Goal: Find specific page/section: Find specific page/section

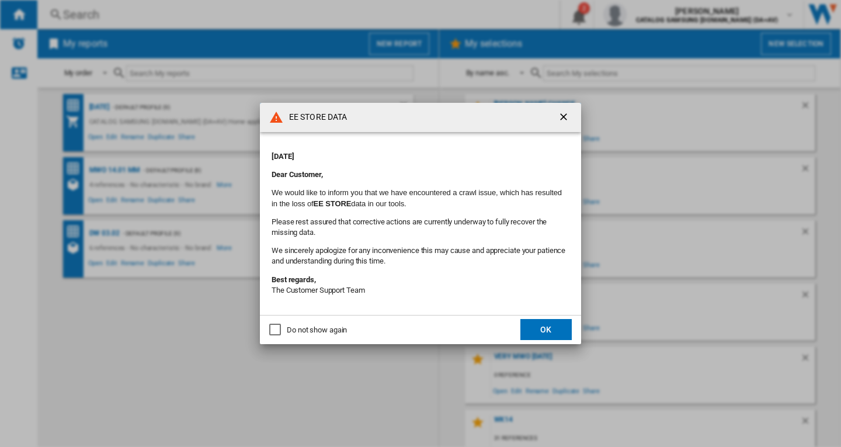
click at [550, 333] on button "OK" at bounding box center [545, 329] width 51 height 21
drag, startPoint x: 552, startPoint y: 327, endPoint x: 226, endPoint y: 119, distance: 387.0
click at [551, 326] on button "OK" at bounding box center [545, 329] width 51 height 21
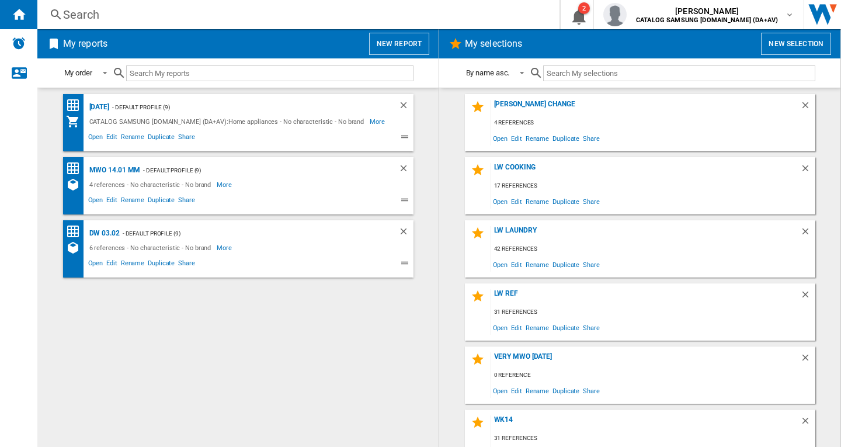
click at [74, 17] on div "Search" at bounding box center [296, 14] width 466 height 16
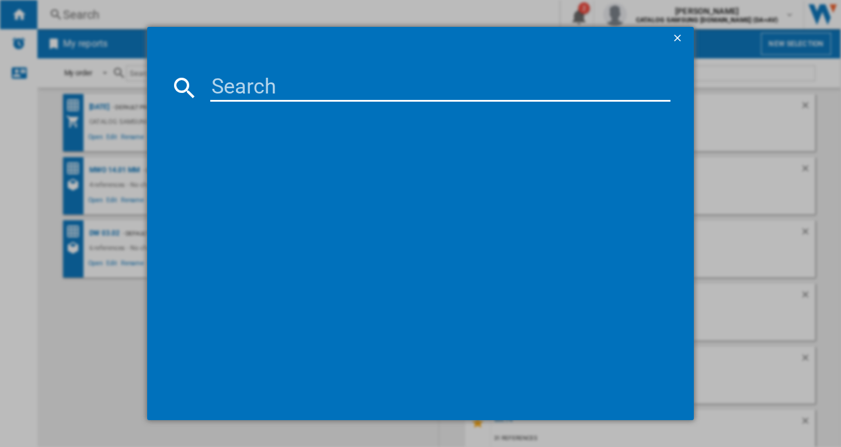
click at [246, 88] on input at bounding box center [440, 88] width 460 height 28
paste input "WW90CGC04DABEU"
type input "WW90CGC04DAB"
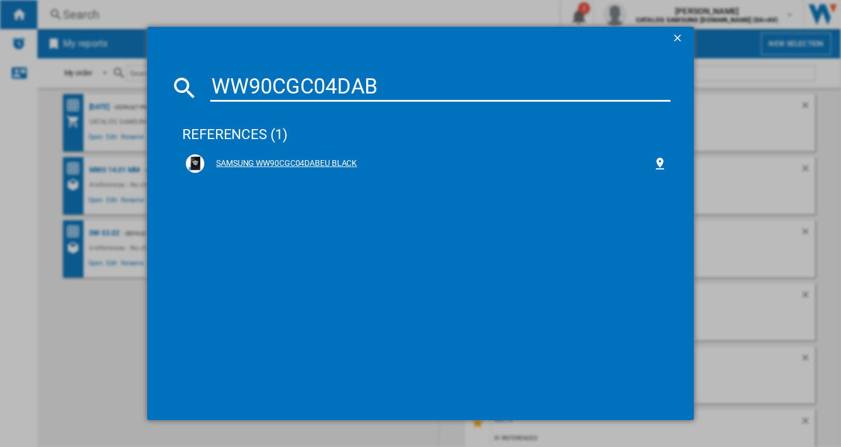
click at [325, 158] on div "SAMSUNG WW90CGC04DABEU BLACK" at bounding box center [428, 164] width 448 height 12
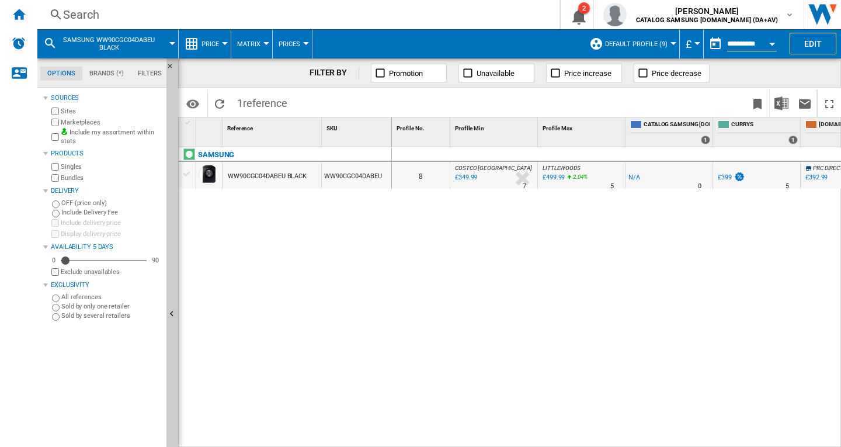
click at [135, 39] on span "SAMSUNG WW90CGC04DABEU BLACK" at bounding box center [109, 43] width 94 height 15
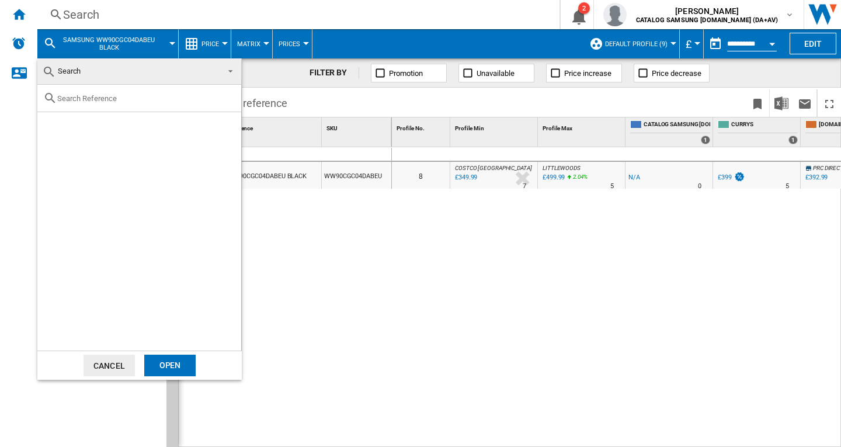
click at [153, 100] on input "text" at bounding box center [146, 98] width 178 height 9
paste input "WD80TA046BX/EU"
type input "WD80TA046BX"
drag, startPoint x: 141, startPoint y: 127, endPoint x: 140, endPoint y: 160, distance: 32.7
click at [142, 127] on div "SAMSUNG WD80TA046BXEU GRAPHITE" at bounding box center [158, 126] width 161 height 12
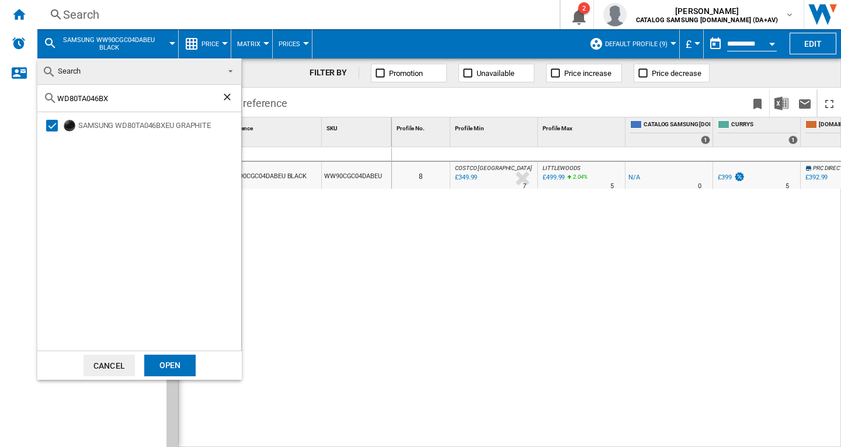
click at [178, 366] on div "Open" at bounding box center [169, 365] width 51 height 22
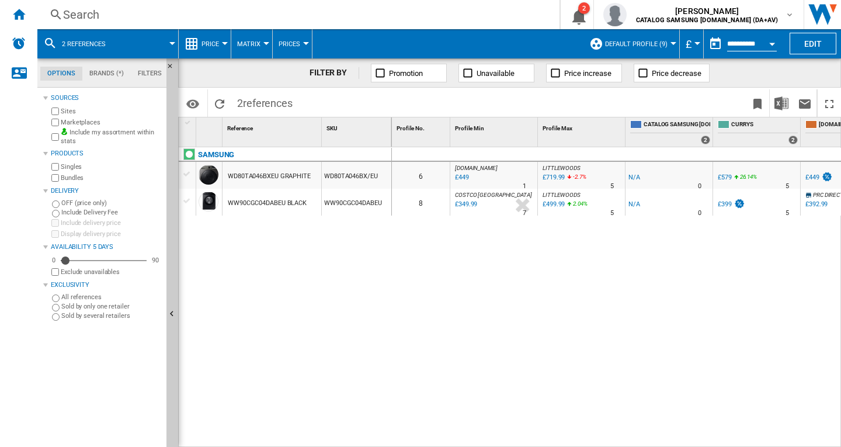
click at [128, 44] on span at bounding box center [147, 43] width 50 height 29
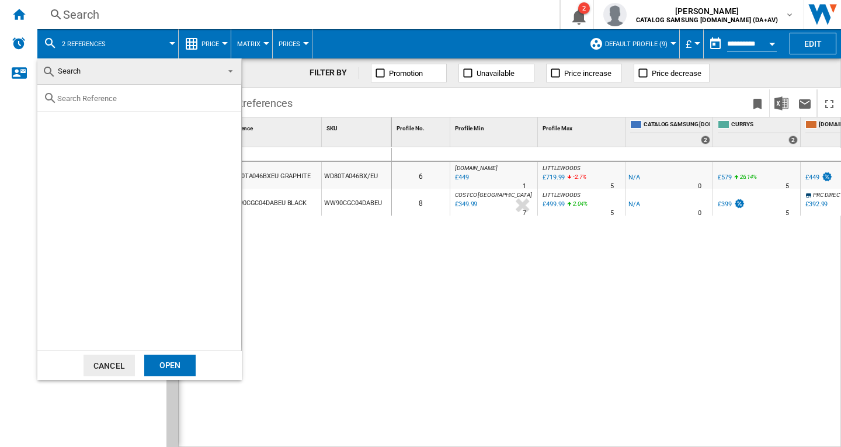
click at [138, 96] on input "text" at bounding box center [146, 98] width 178 height 9
paste input "DV80CGC0B0ABEU"
type input "DV80CGC0B0AB"
click at [128, 126] on div "SAMSUNG DV80CGC0B0ABEU BLACK" at bounding box center [142, 125] width 197 height 15
click at [128, 126] on div "SAMSUNG DV80CGC0B0ABEU BLACK" at bounding box center [158, 126] width 161 height 12
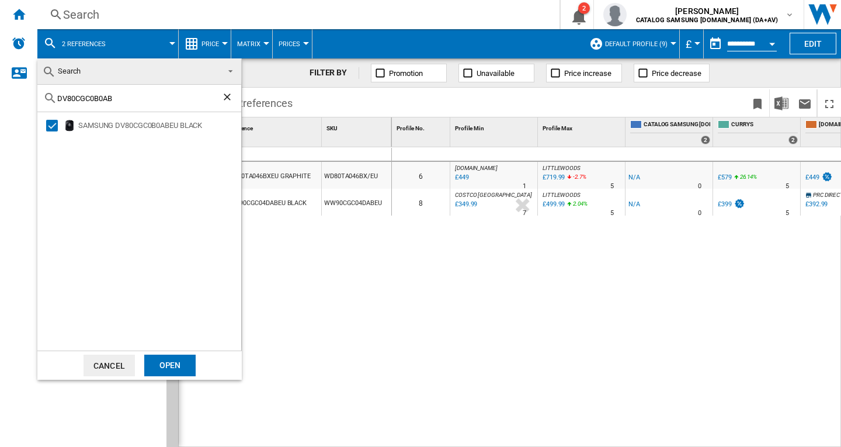
drag, startPoint x: 180, startPoint y: 364, endPoint x: 422, endPoint y: 282, distance: 254.9
click at [180, 364] on div "Open" at bounding box center [169, 365] width 51 height 22
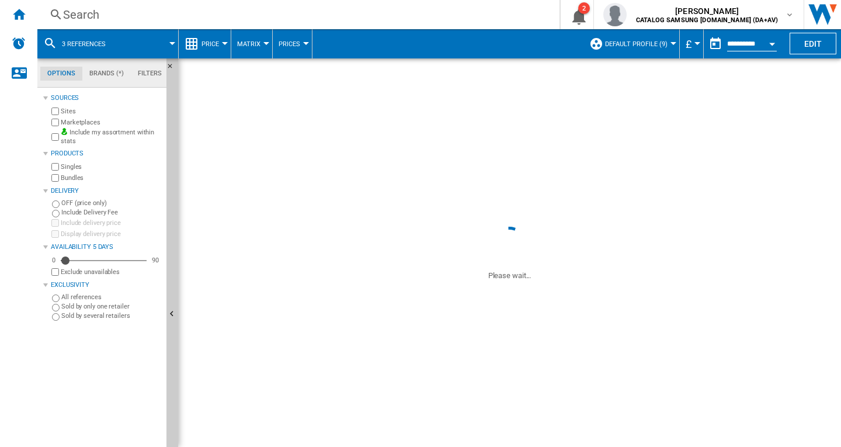
click at [425, 281] on div "0 6 [DOMAIN_NAME] : UK AMAZON -1.0 % £449 % N/A 1 [DOMAIN_NAME] : UK AMAZON [GE…" at bounding box center [617, 297] width 450 height 300
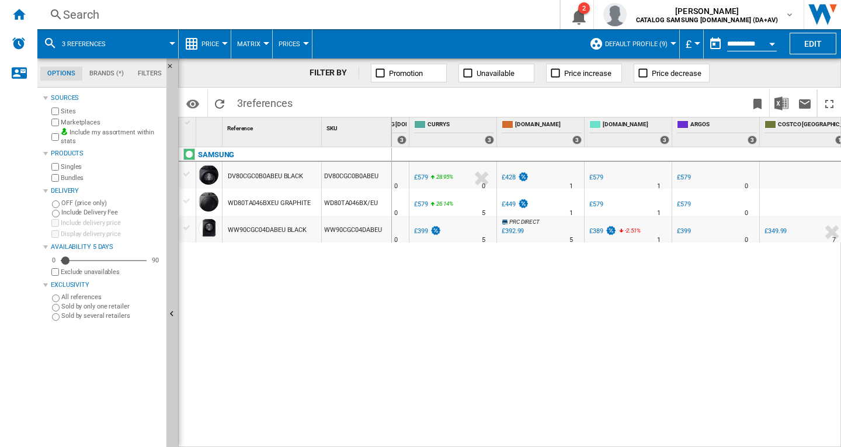
scroll to position [0, 304]
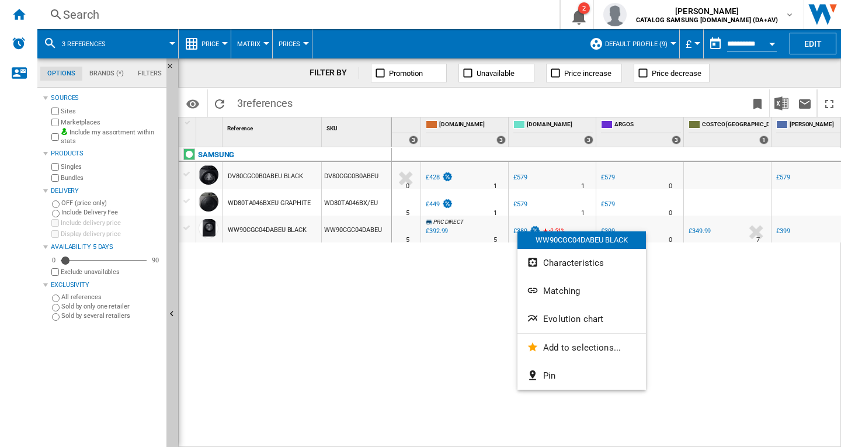
click at [714, 310] on div at bounding box center [420, 223] width 841 height 447
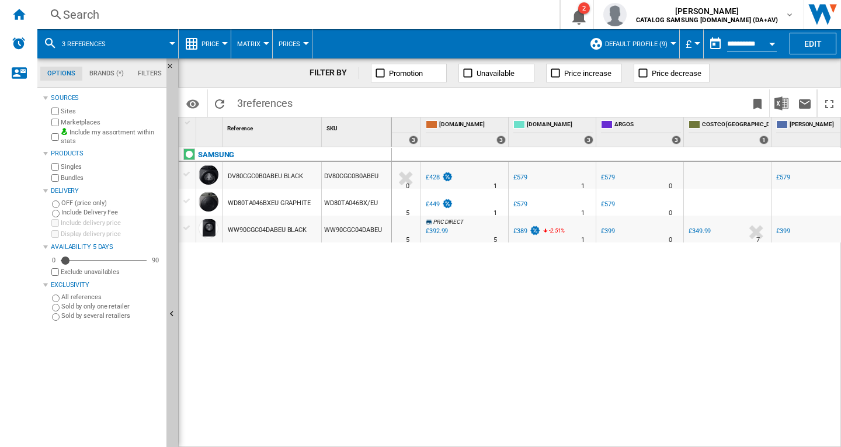
click at [130, 34] on span at bounding box center [147, 43] width 50 height 29
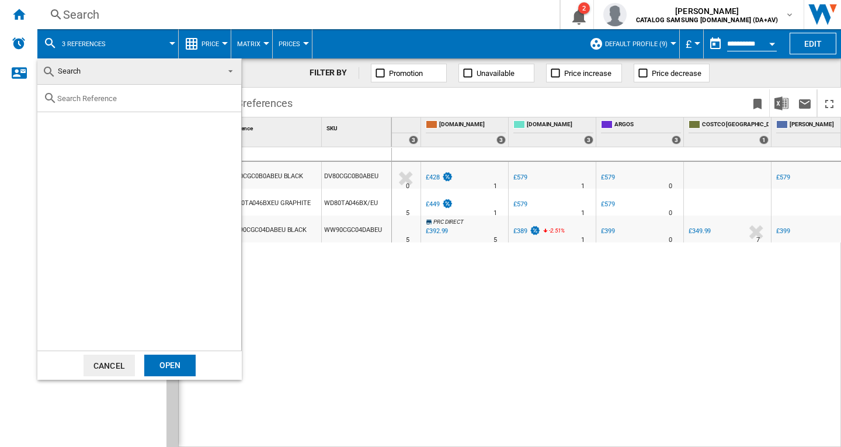
click at [134, 99] on input "text" at bounding box center [146, 98] width 178 height 9
paste input "RS70F65QETEU"
type input "RS70F65QET"
click at [137, 128] on div "SAMSUNG RS70F65QET STAINLESS STEEL" at bounding box center [158, 126] width 161 height 12
click at [179, 371] on div "Open" at bounding box center [169, 365] width 51 height 22
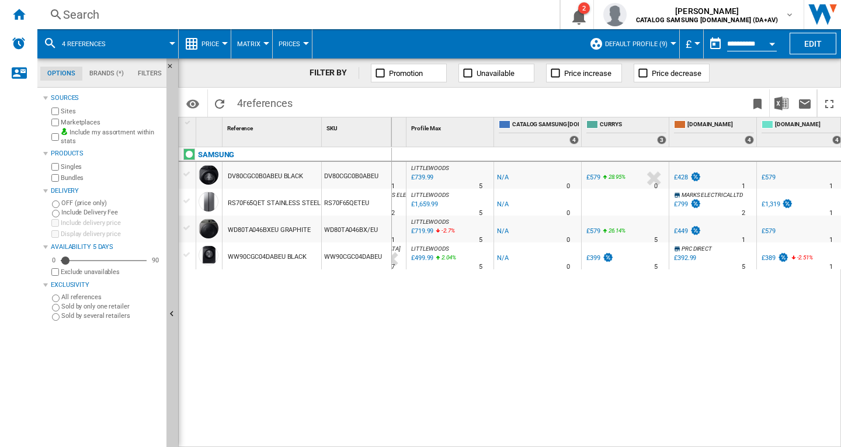
scroll to position [0, 147]
